Goal: Information Seeking & Learning: Learn about a topic

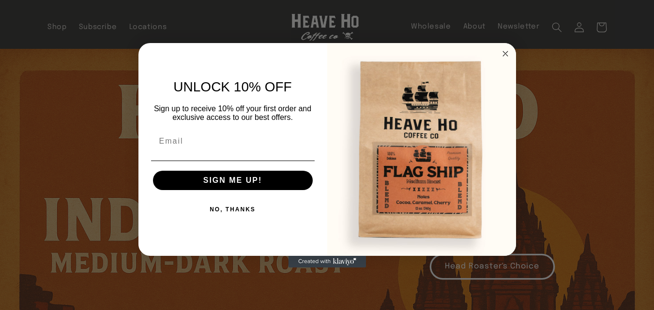
click at [508, 61] on img "POPUP Form" at bounding box center [421, 149] width 189 height 213
click at [502, 51] on circle "Close dialog" at bounding box center [504, 53] width 11 height 11
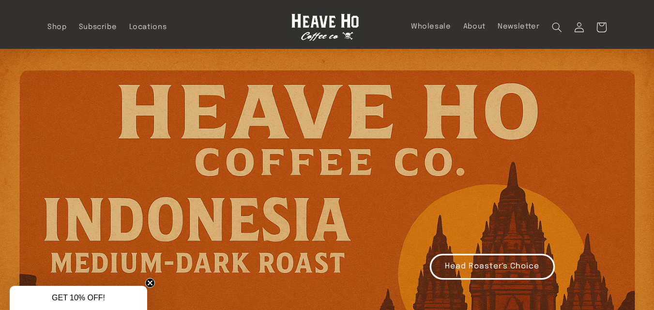
drag, startPoint x: 647, startPoint y: 73, endPoint x: 628, endPoint y: 73, distance: 19.8
click at [479, 23] on span "About" at bounding box center [474, 26] width 22 height 9
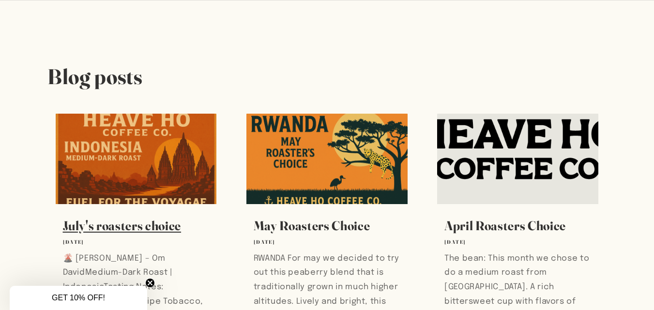
scroll to position [387, 0]
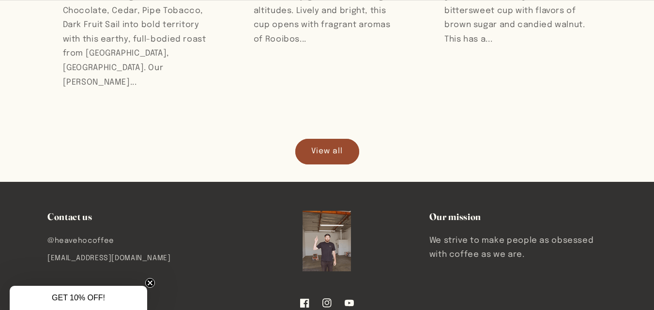
scroll to position [674, 0]
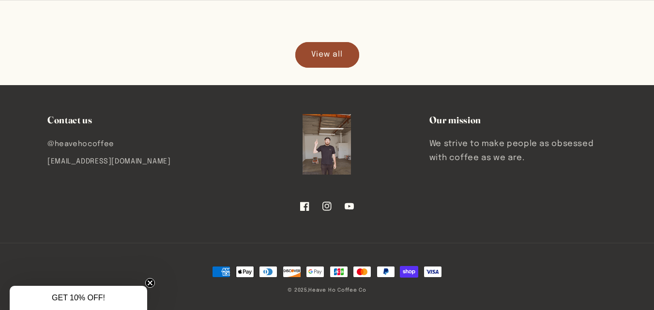
click at [327, 135] on img at bounding box center [326, 144] width 48 height 60
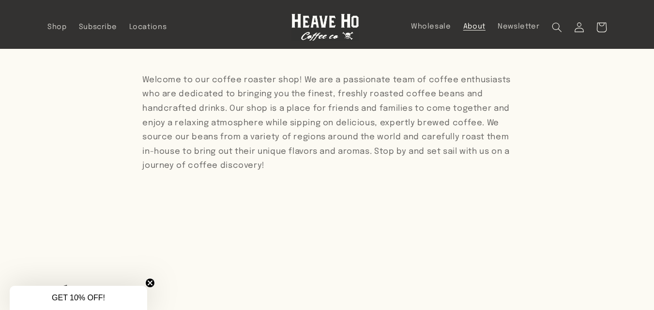
scroll to position [0, 0]
